Goal: Obtain resource: Obtain resource

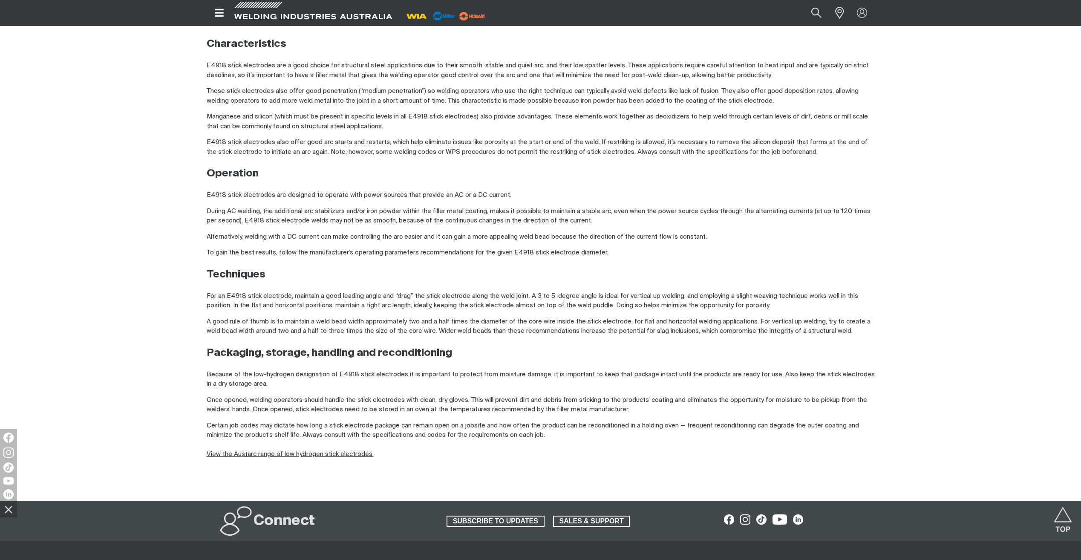
scroll to position [639, 0]
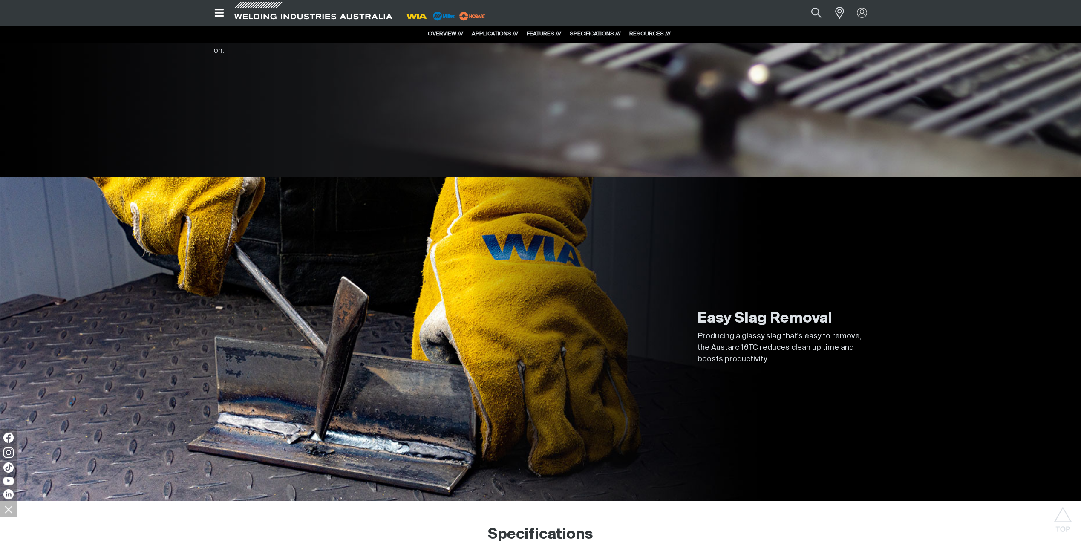
scroll to position [3452, 0]
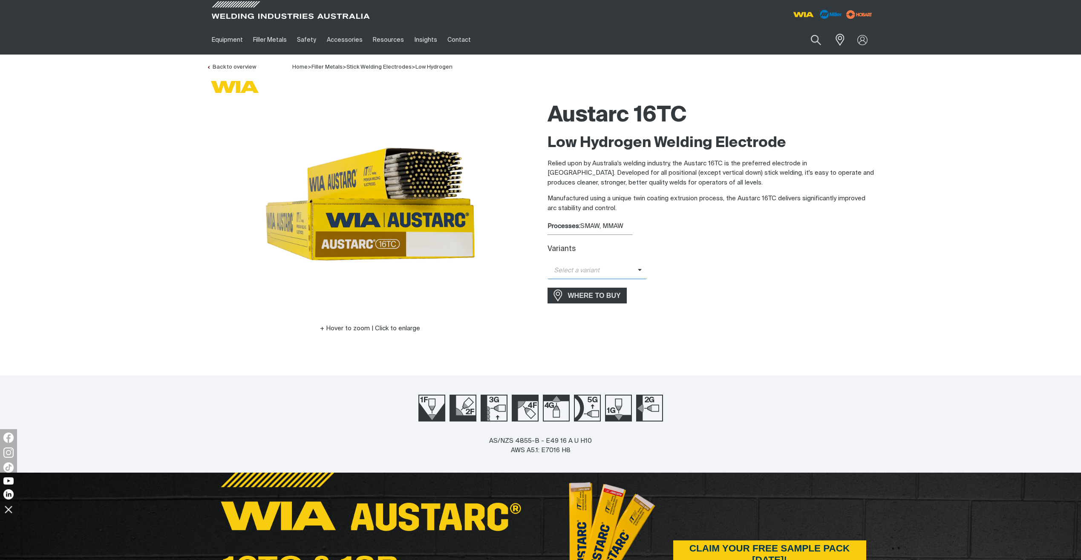
click at [593, 268] on span "Select a variant" at bounding box center [593, 271] width 90 height 10
click at [779, 280] on div "Austarc 16TC Low Hydrogen Welding Electrode Relied upon by Australia's welding …" at bounding box center [711, 228] width 327 height 260
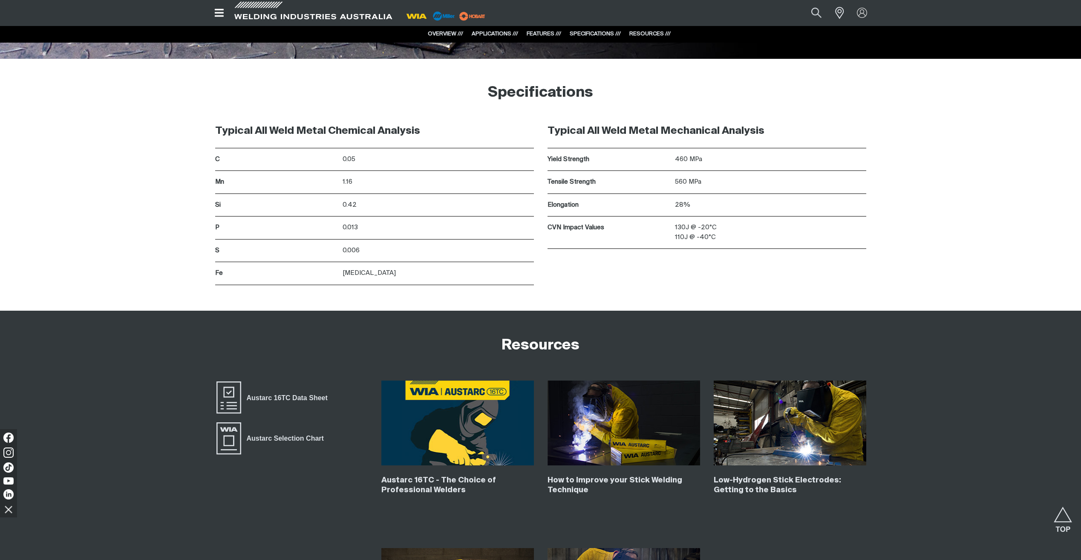
scroll to position [3622, 0]
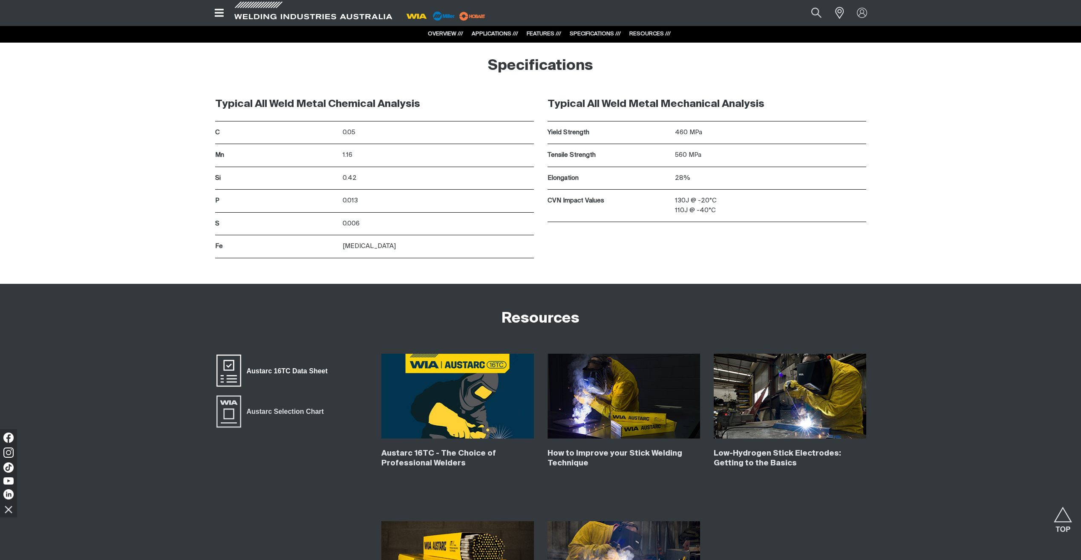
click at [317, 368] on span "Austarc 16TC Data Sheet" at bounding box center [287, 370] width 92 height 11
